Goal: Information Seeking & Learning: Learn about a topic

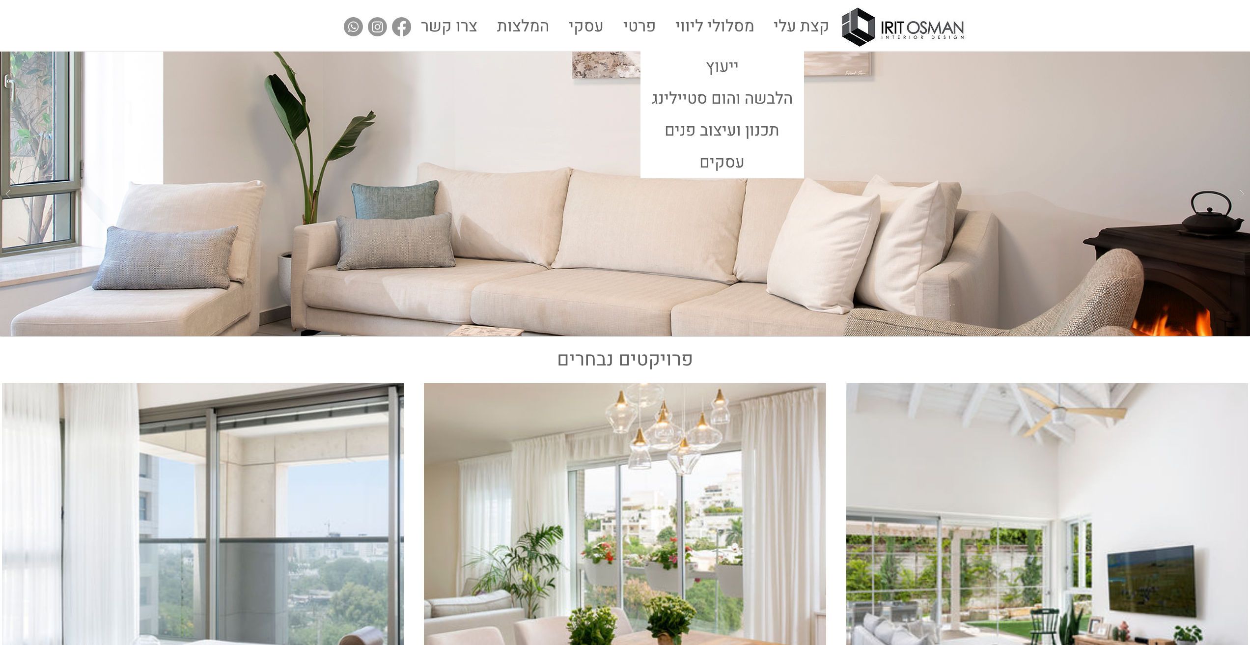
click at [742, 18] on p "מסלולי ליווי" at bounding box center [714, 26] width 87 height 44
click at [718, 62] on p "ייעוץ" at bounding box center [722, 68] width 41 height 30
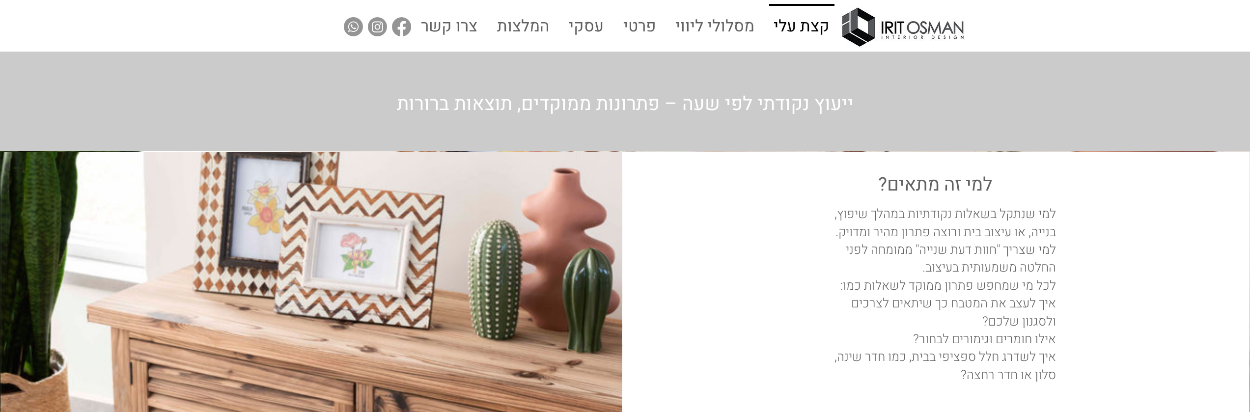
click at [777, 36] on p "קצת עלי" at bounding box center [802, 27] width 64 height 42
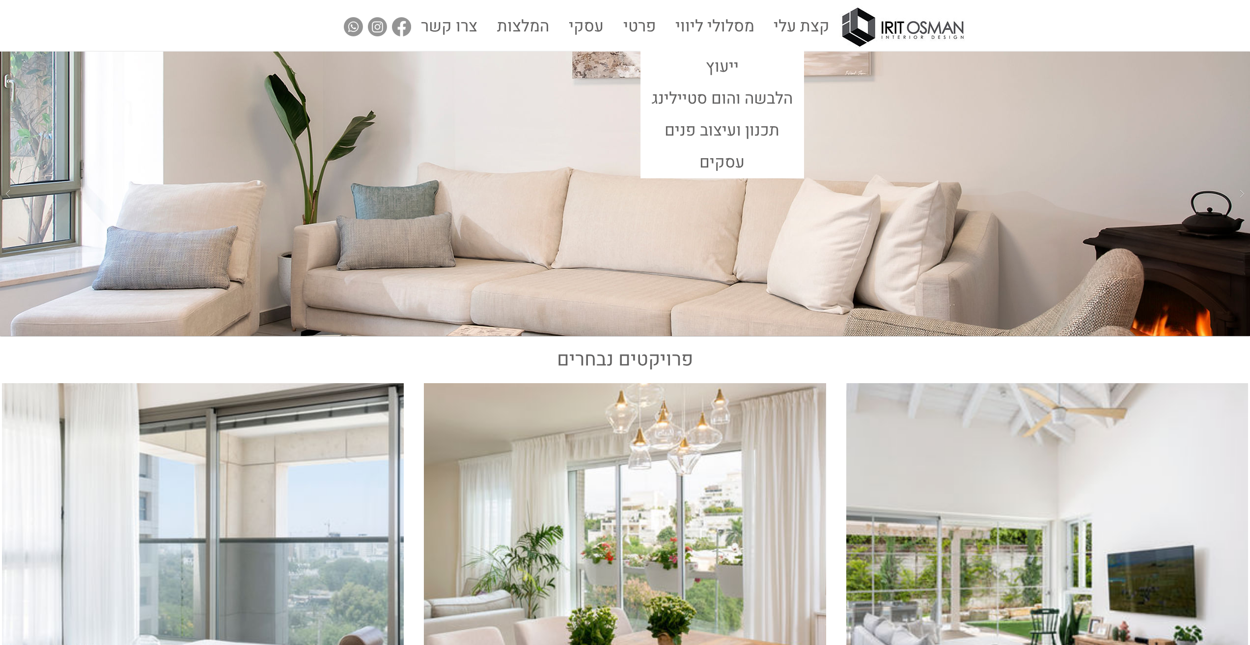
click at [722, 27] on p "מסלולי ליווי" at bounding box center [714, 26] width 87 height 44
click at [719, 62] on p "ייעוץ" at bounding box center [722, 68] width 41 height 30
click at [717, 60] on p "ייעוץ" at bounding box center [722, 68] width 41 height 30
